Goal: Find contact information: Find contact information

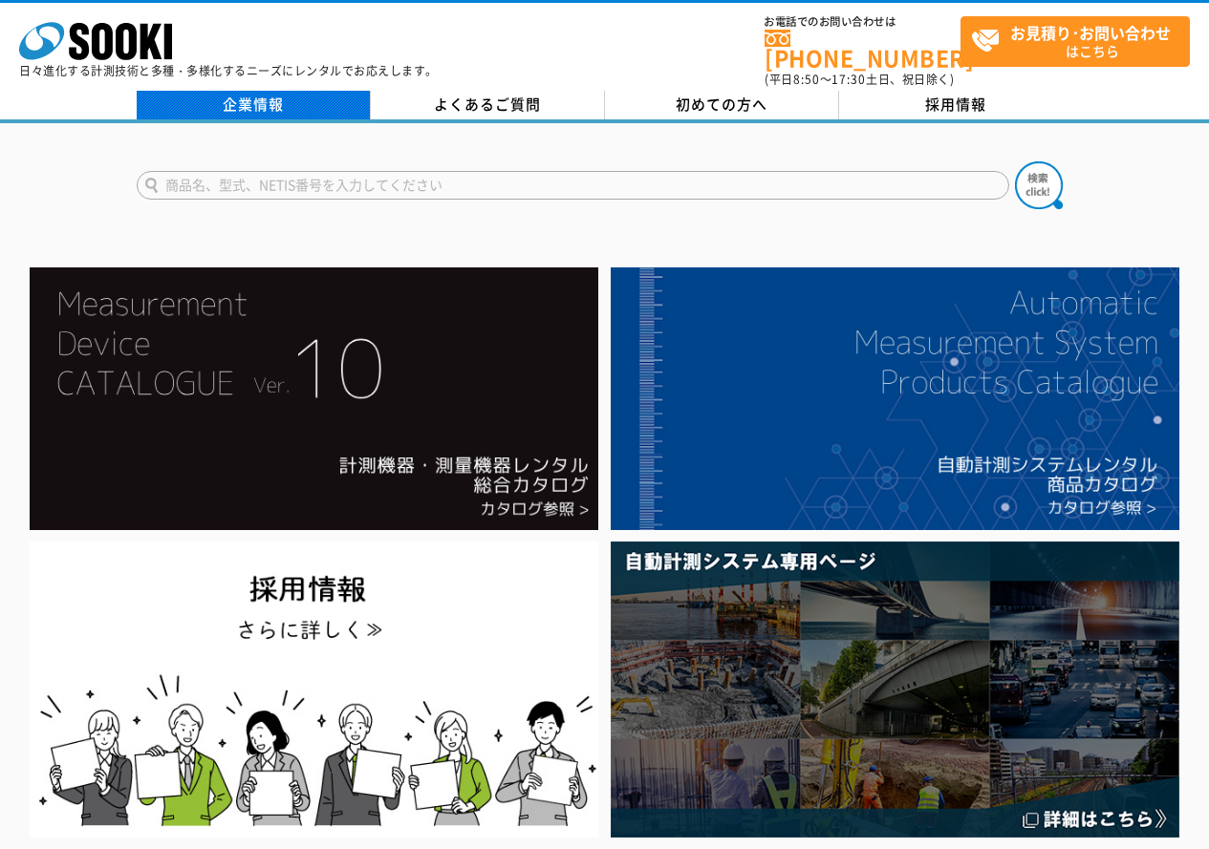
click at [227, 98] on link "企業情報" at bounding box center [254, 105] width 234 height 29
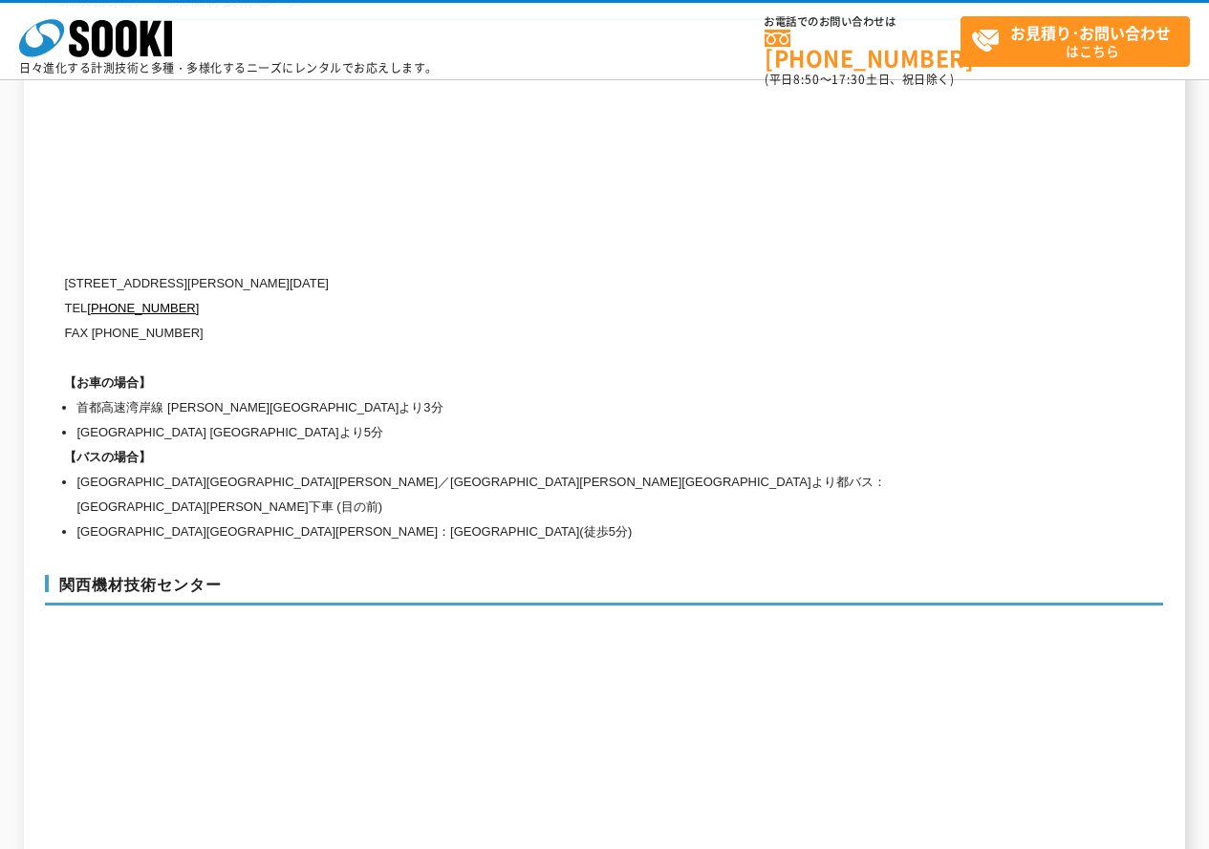
scroll to position [8607, 0]
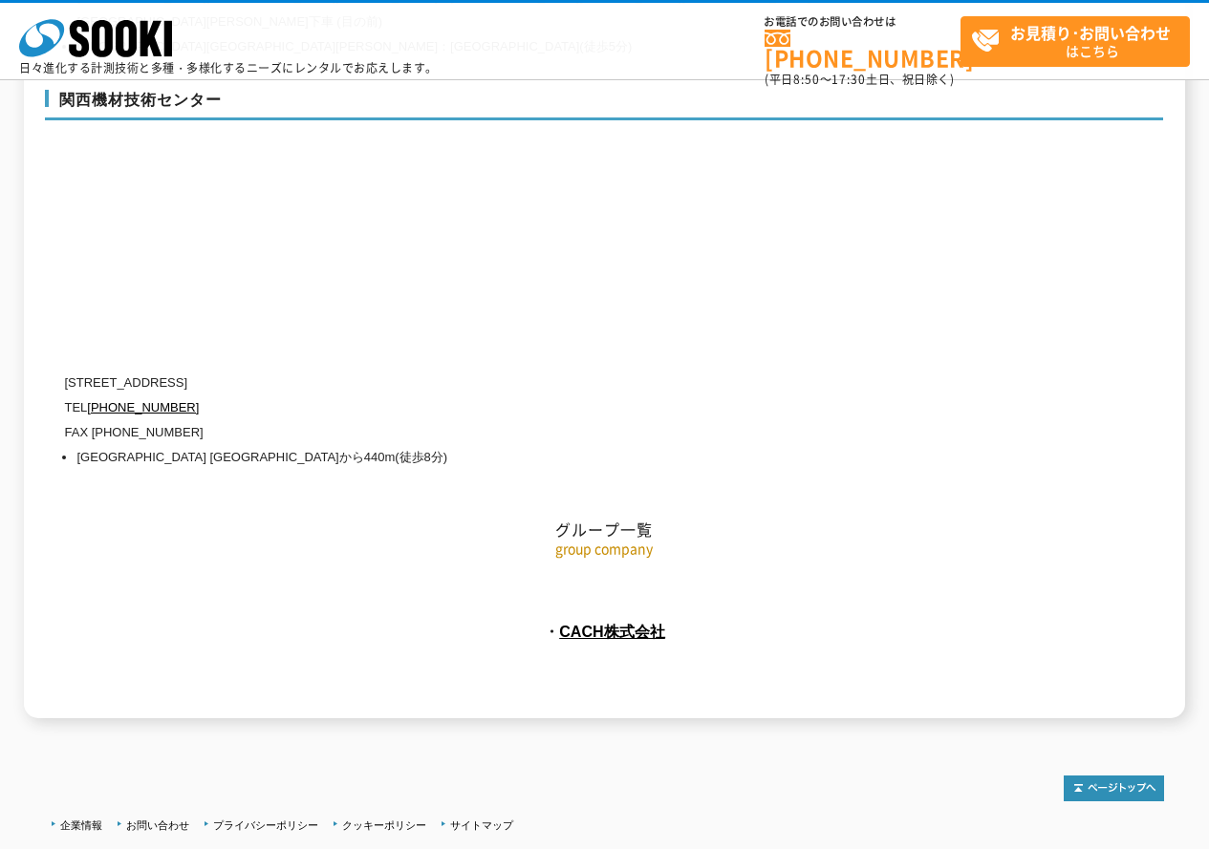
drag, startPoint x: 66, startPoint y: 335, endPoint x: 319, endPoint y: 334, distance: 253.2
click at [319, 371] on p "[STREET_ADDRESS]" at bounding box center [522, 383] width 917 height 25
copy p "[STREET_ADDRESS]"
